Goal: Transaction & Acquisition: Purchase product/service

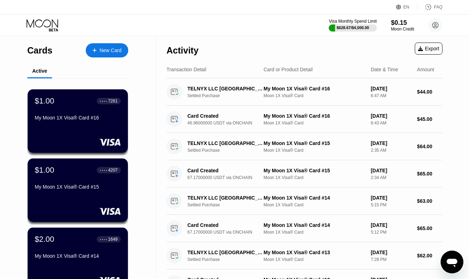
click at [98, 42] on div "Cards New Card" at bounding box center [77, 48] width 101 height 25
click at [104, 51] on div "New Card" at bounding box center [111, 51] width 22 height 6
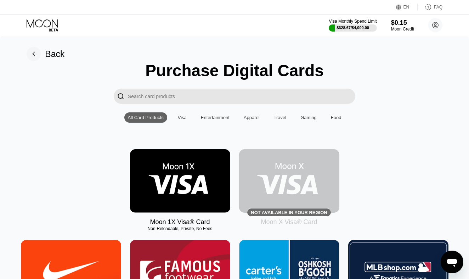
click at [208, 164] on img at bounding box center [180, 180] width 100 height 63
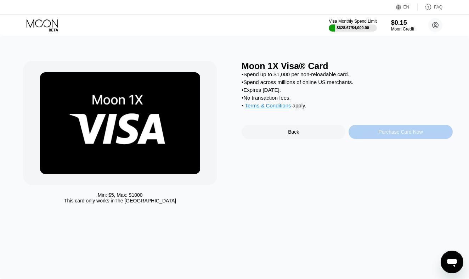
click at [372, 139] on div "Purchase Card Now" at bounding box center [401, 132] width 104 height 14
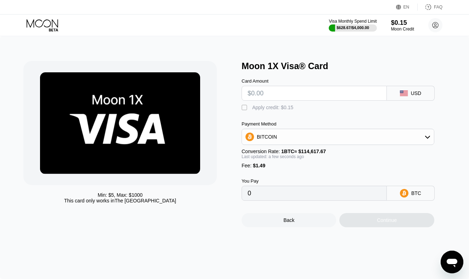
click at [296, 101] on div " Apply credit: $0.15" at bounding box center [347, 106] width 211 height 11
click at [296, 94] on input "text" at bounding box center [314, 93] width 133 height 14
type input "$45"
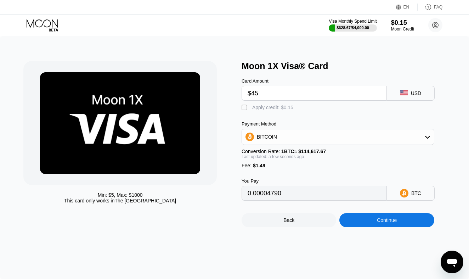
type input "0.00040561"
type input "$45"
click at [321, 134] on div "BITCOIN" at bounding box center [338, 137] width 192 height 14
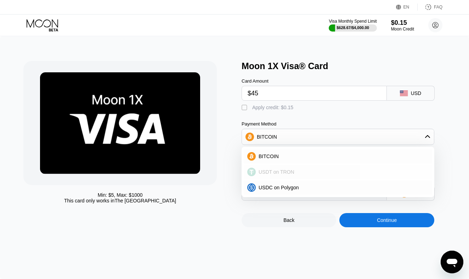
click at [303, 170] on div "USDT on TRON" at bounding box center [342, 172] width 173 height 6
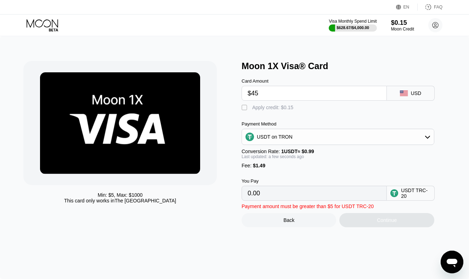
type input "46.96"
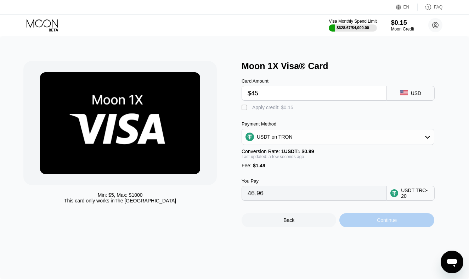
click at [367, 224] on div "Continue" at bounding box center [387, 220] width 95 height 14
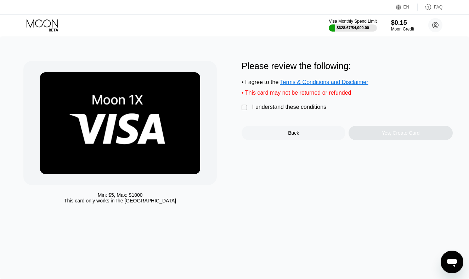
click at [294, 106] on div "I understand these conditions" at bounding box center [289, 107] width 74 height 6
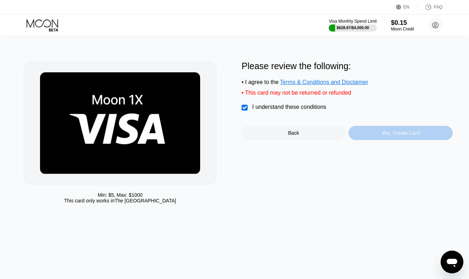
click at [367, 133] on div "Yes, Create Card" at bounding box center [401, 133] width 104 height 14
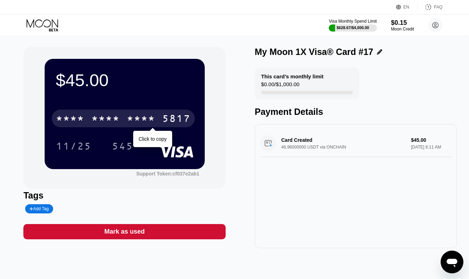
click at [88, 117] on div "* * * * * * * * * * * * 5817" at bounding box center [123, 119] width 143 height 18
click at [88, 117] on div "[CREDIT_CARD_NUMBER]" at bounding box center [123, 119] width 143 height 18
click at [88, 117] on div "* * * * * * * * * * * * 5817" at bounding box center [123, 119] width 143 height 18
